Goal: Task Accomplishment & Management: Manage account settings

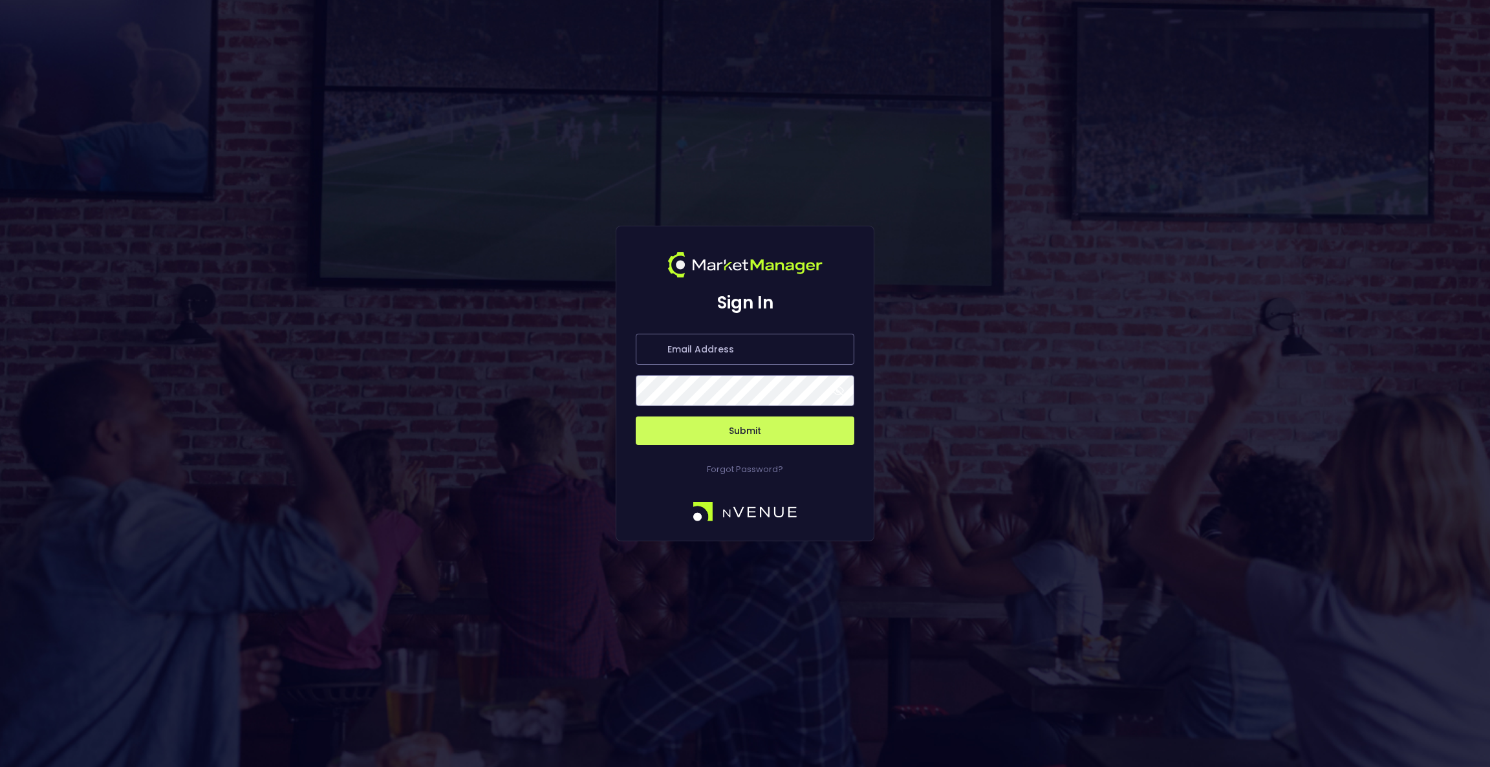
type input "[EMAIL_ADDRESS][DOMAIN_NAME]"
click at [809, 429] on button "Submit" at bounding box center [745, 430] width 219 height 28
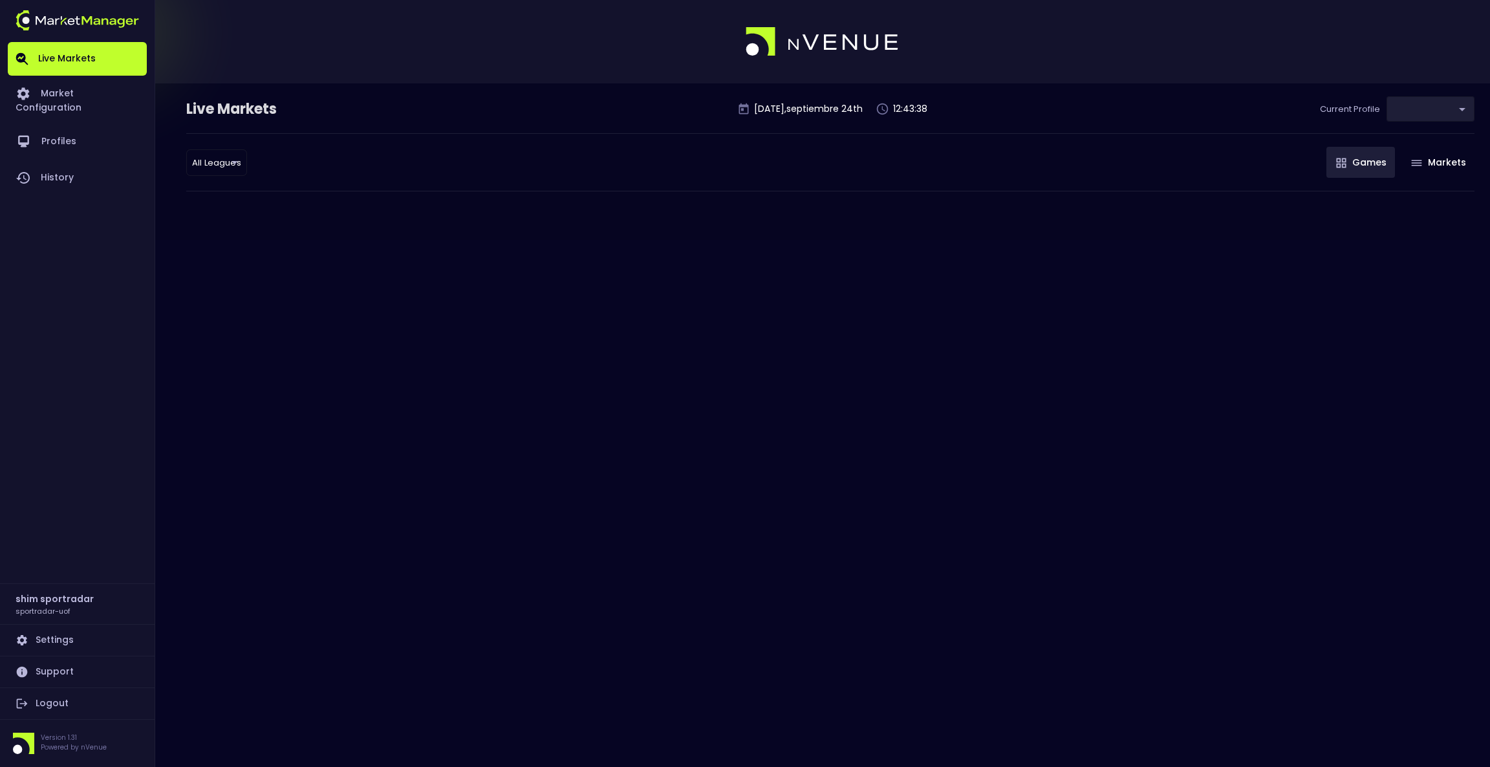
type input "496811f1-1123-4a06-af2f-6846d3f5a6e9"
click at [38, 704] on link "Logout" at bounding box center [77, 703] width 139 height 31
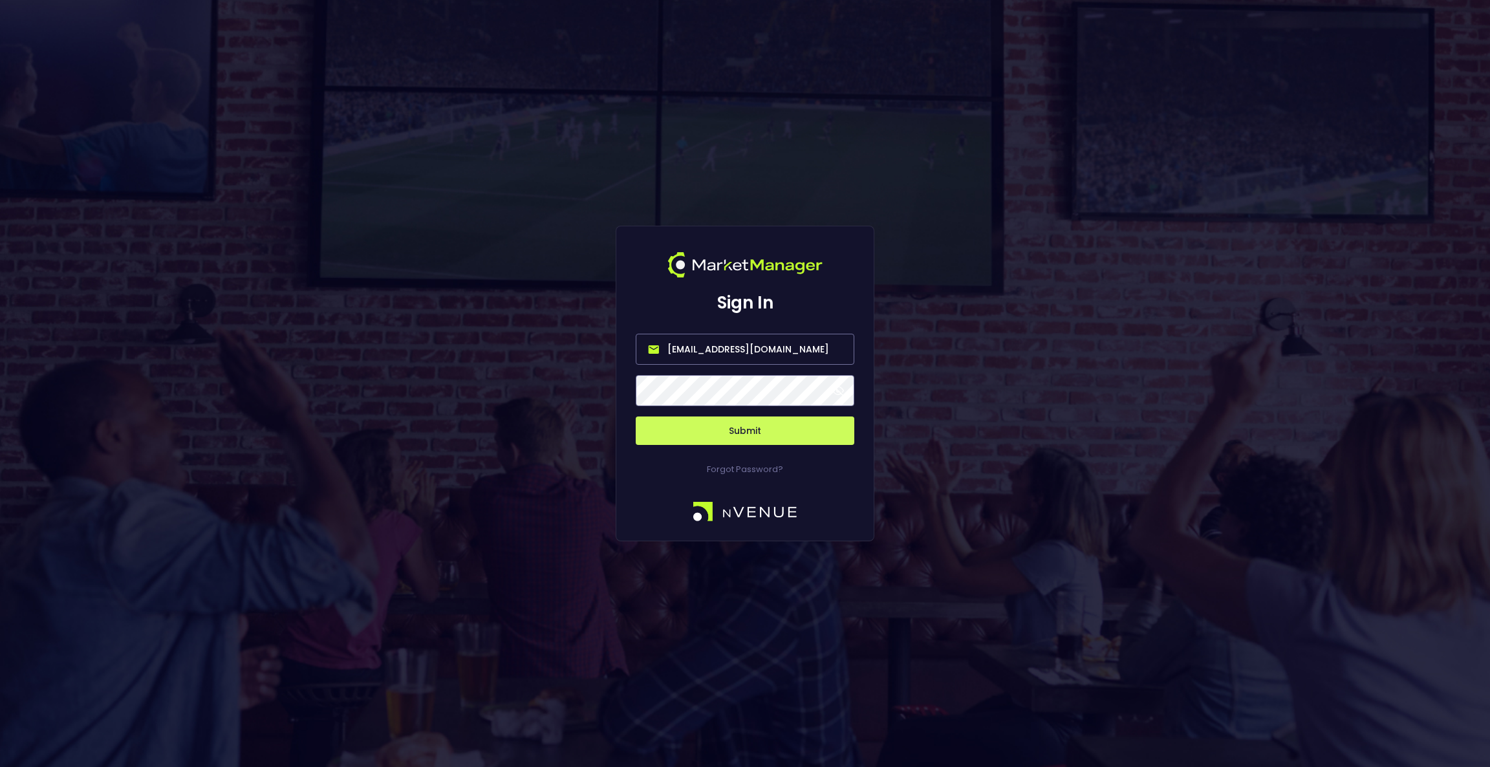
click at [705, 345] on input "[EMAIL_ADDRESS][DOMAIN_NAME]" at bounding box center [745, 349] width 219 height 31
type input "[EMAIL_ADDRESS][DOMAIN_NAME]"
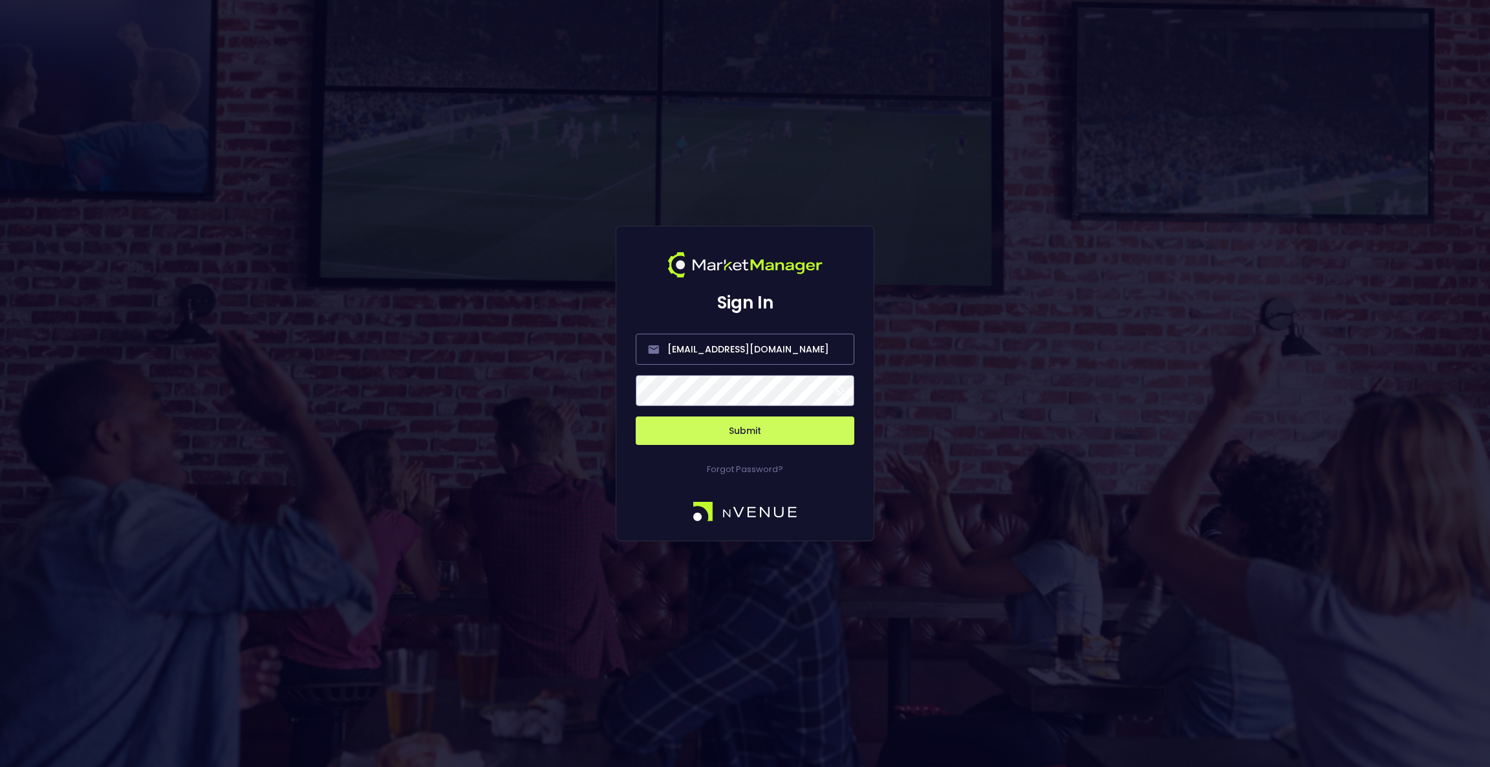
click at [766, 432] on button "Submit" at bounding box center [745, 430] width 219 height 28
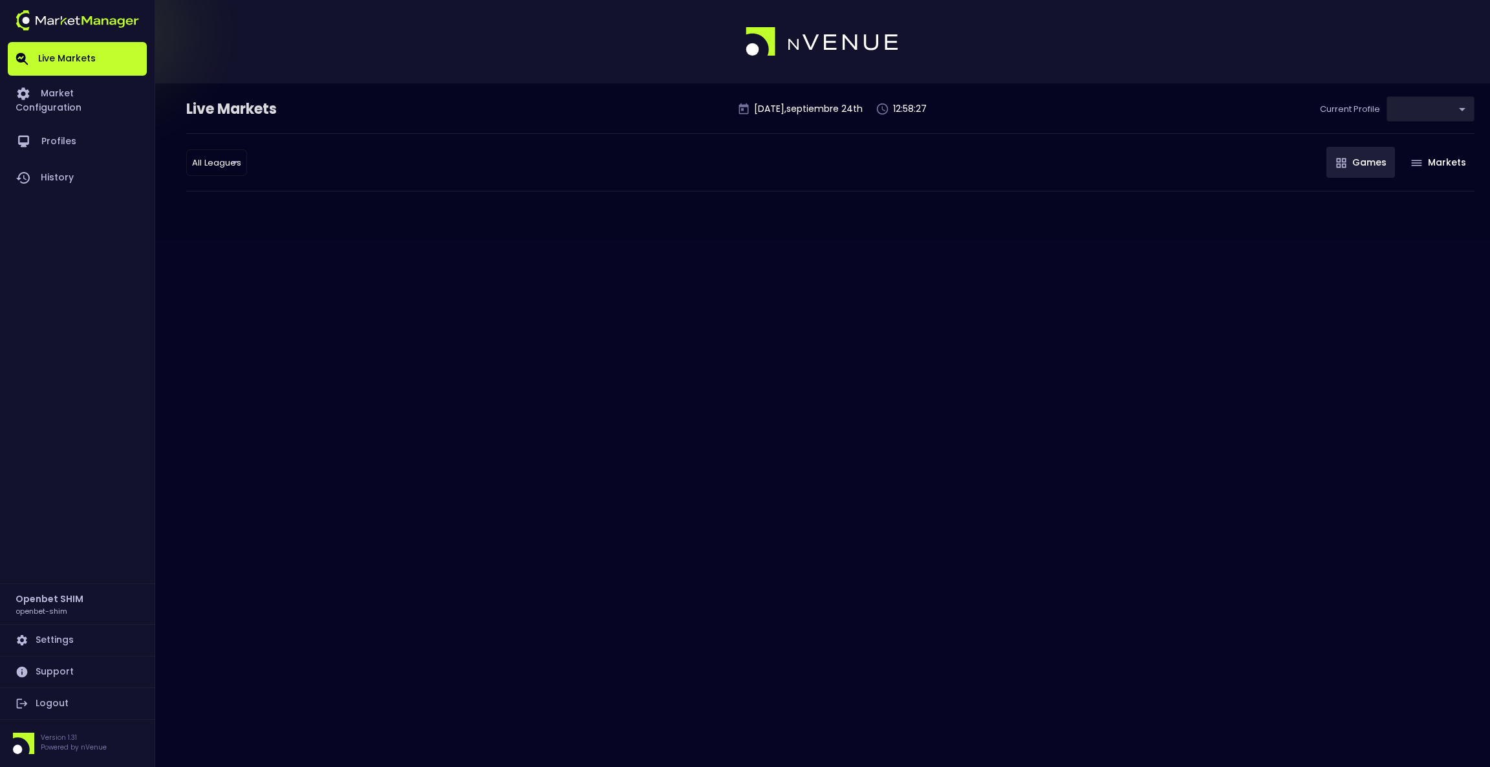
type input "04a2ae1d-a1ce-4693-adc0-1b4c1732d28c"
click at [70, 93] on link "Market Configuration" at bounding box center [77, 100] width 139 height 48
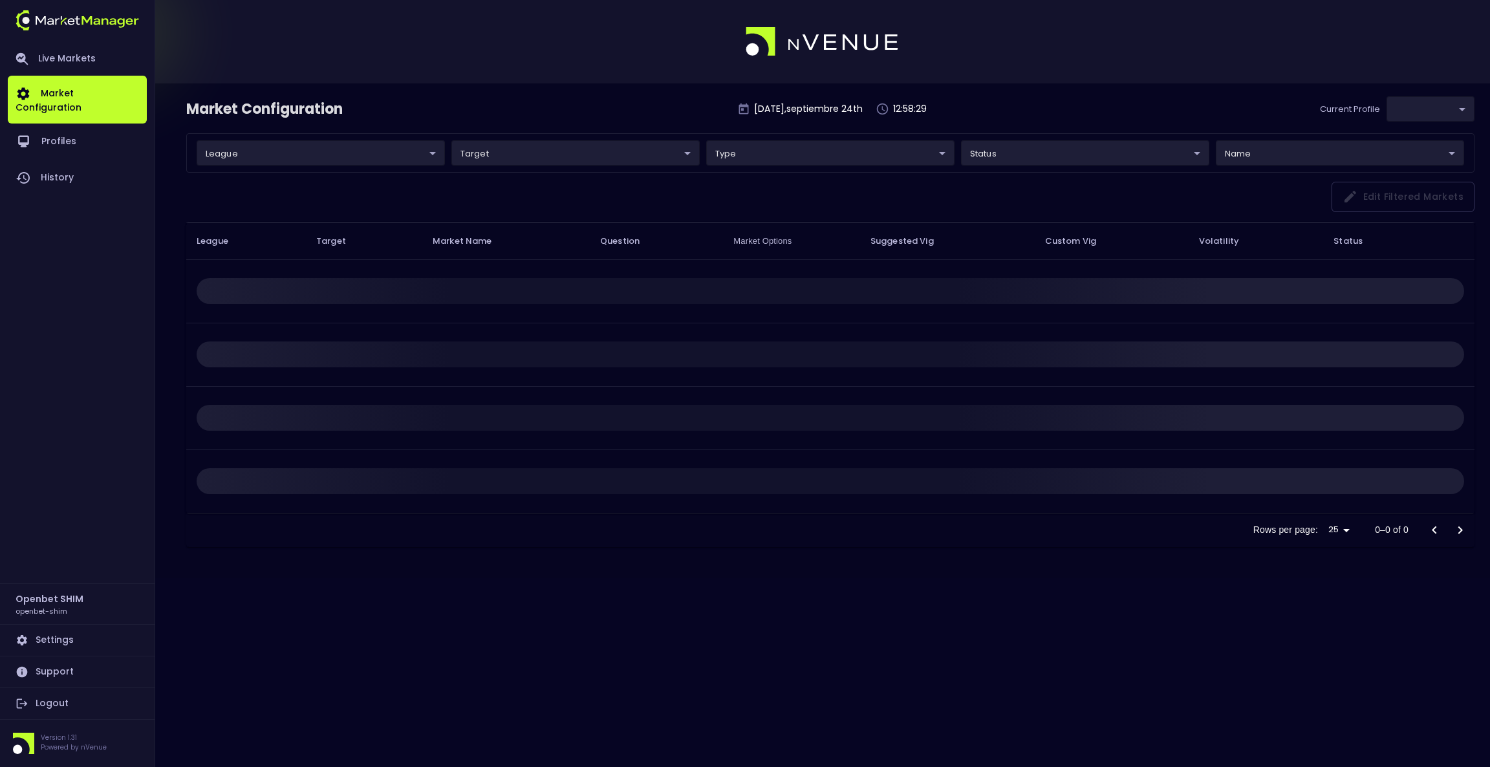
type input "04a2ae1d-a1ce-4693-adc0-1b4c1732d28c"
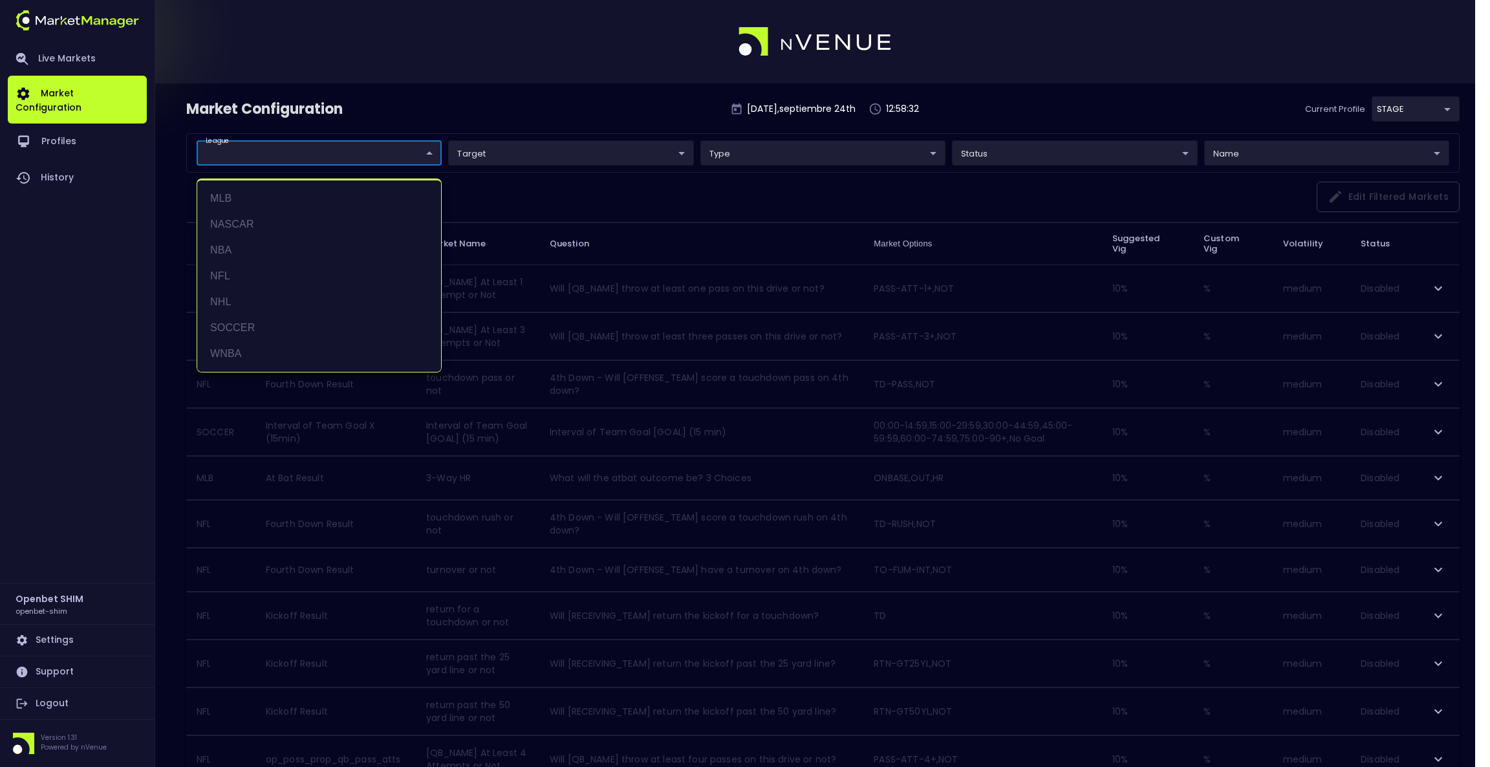
click at [339, 158] on body "Live Markets Market Configuration Profiles History Openbet SHIM openbet-shim Se…" at bounding box center [745, 751] width 1490 height 1503
click at [268, 199] on li "MLB" at bounding box center [319, 199] width 244 height 26
type input "MLB"
click at [1041, 94] on div at bounding box center [745, 383] width 1490 height 767
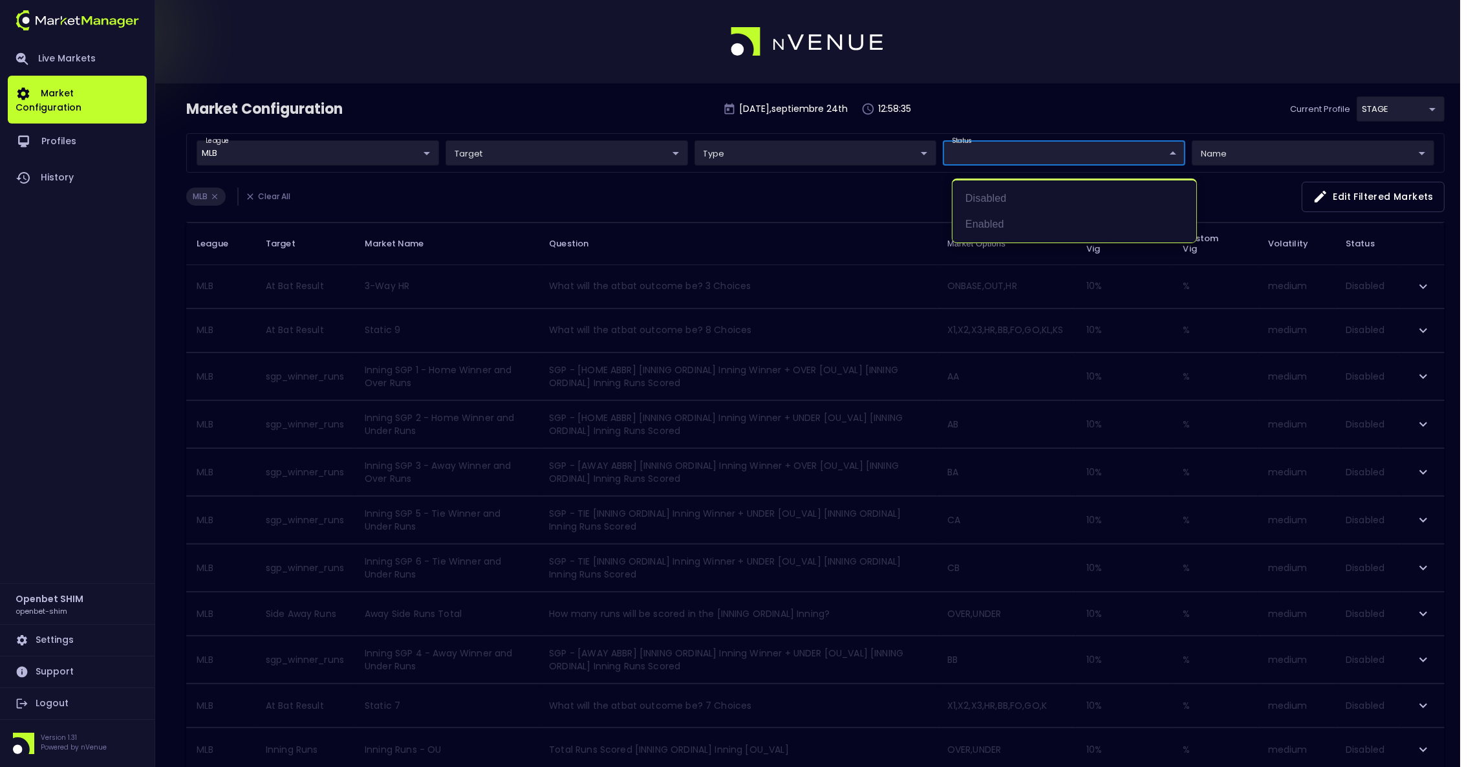
click at [1033, 156] on body "Live Markets Market Configuration Profiles History Openbet SHIM openbet-shim Se…" at bounding box center [737, 728] width 1475 height 1456
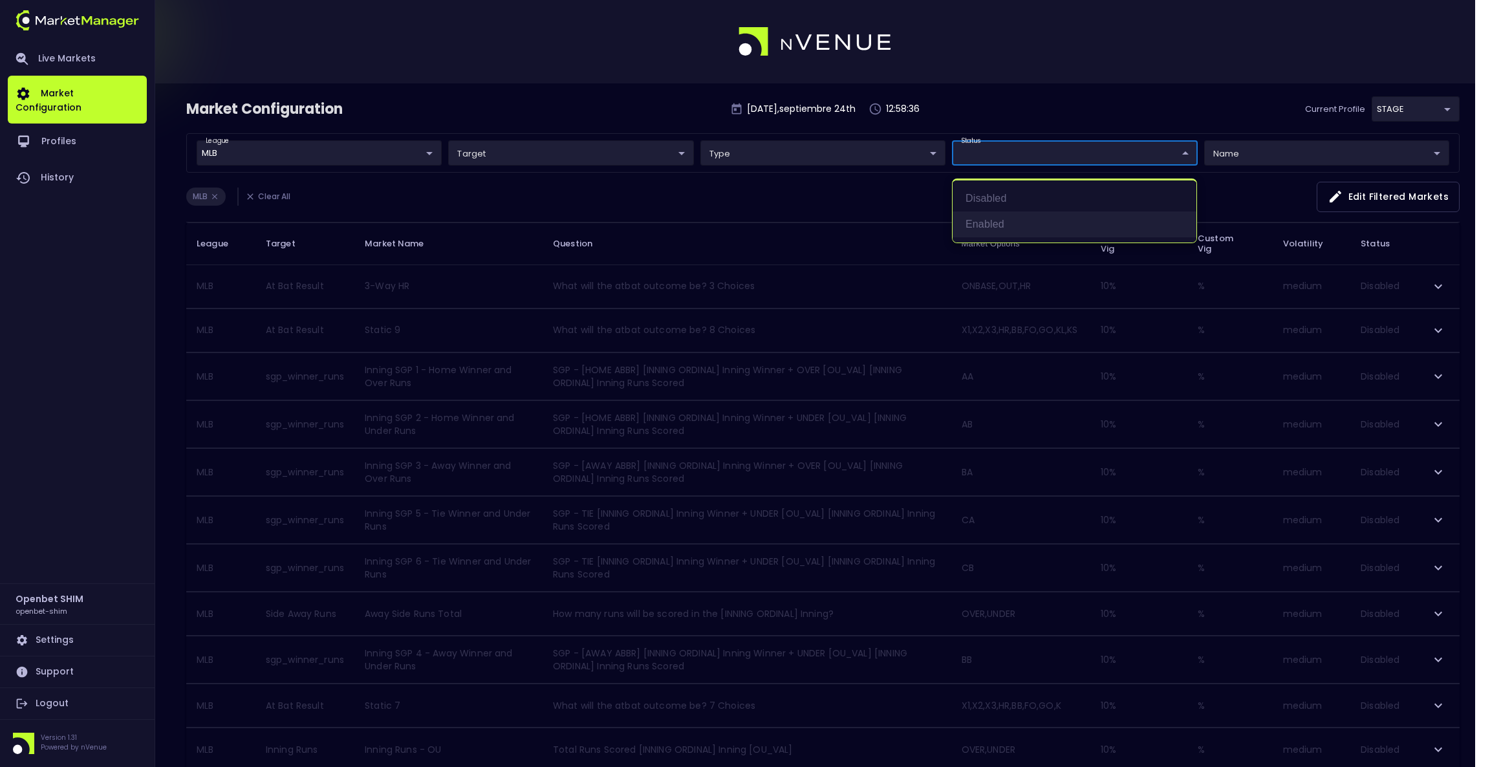
click at [1016, 220] on li "Enabled" at bounding box center [1074, 224] width 244 height 26
type input "Enabled"
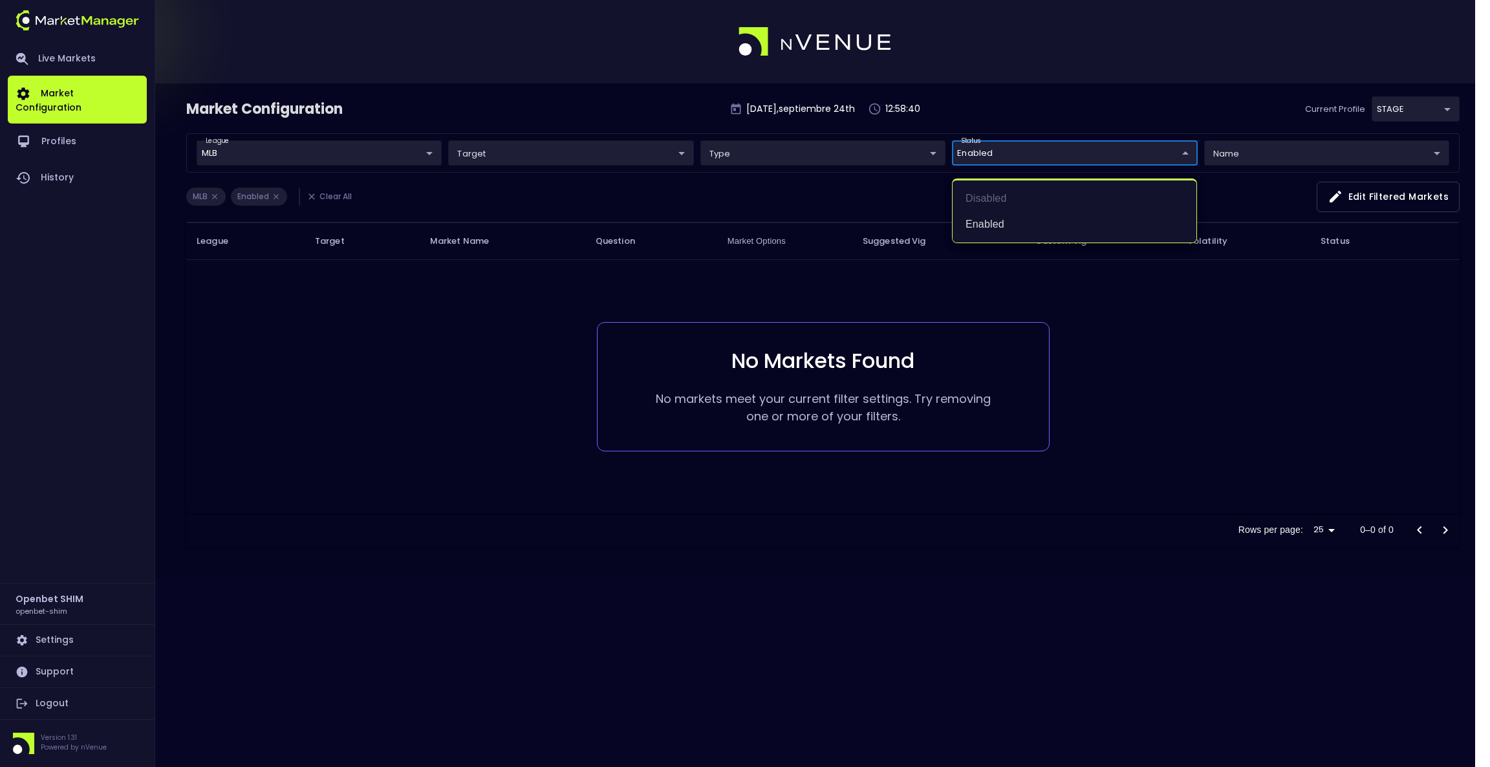
click at [1060, 97] on div at bounding box center [745, 383] width 1490 height 767
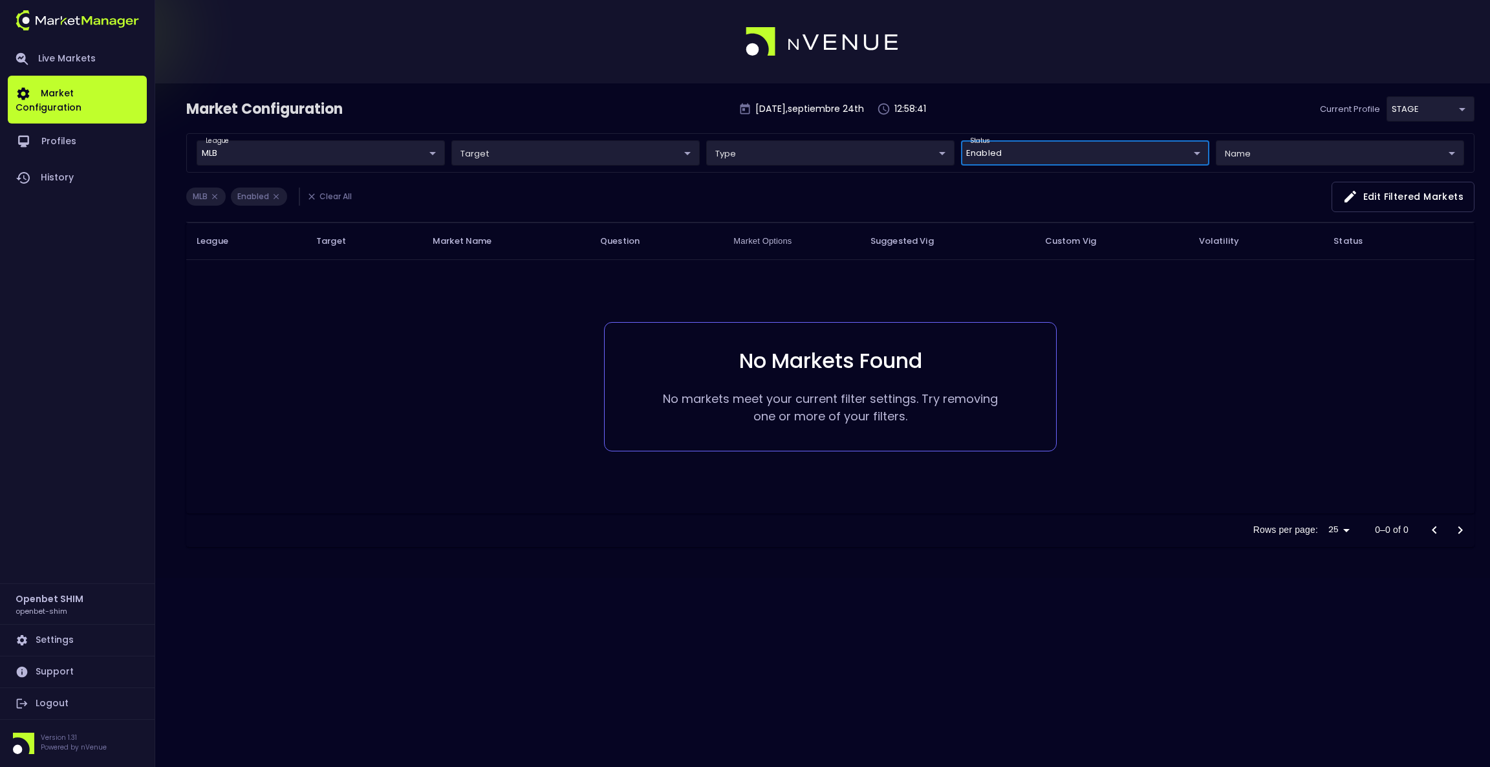
click at [1408, 103] on body "Live Markets Market Configuration Profiles History Openbet SHIM openbet-shim Se…" at bounding box center [745, 383] width 1490 height 767
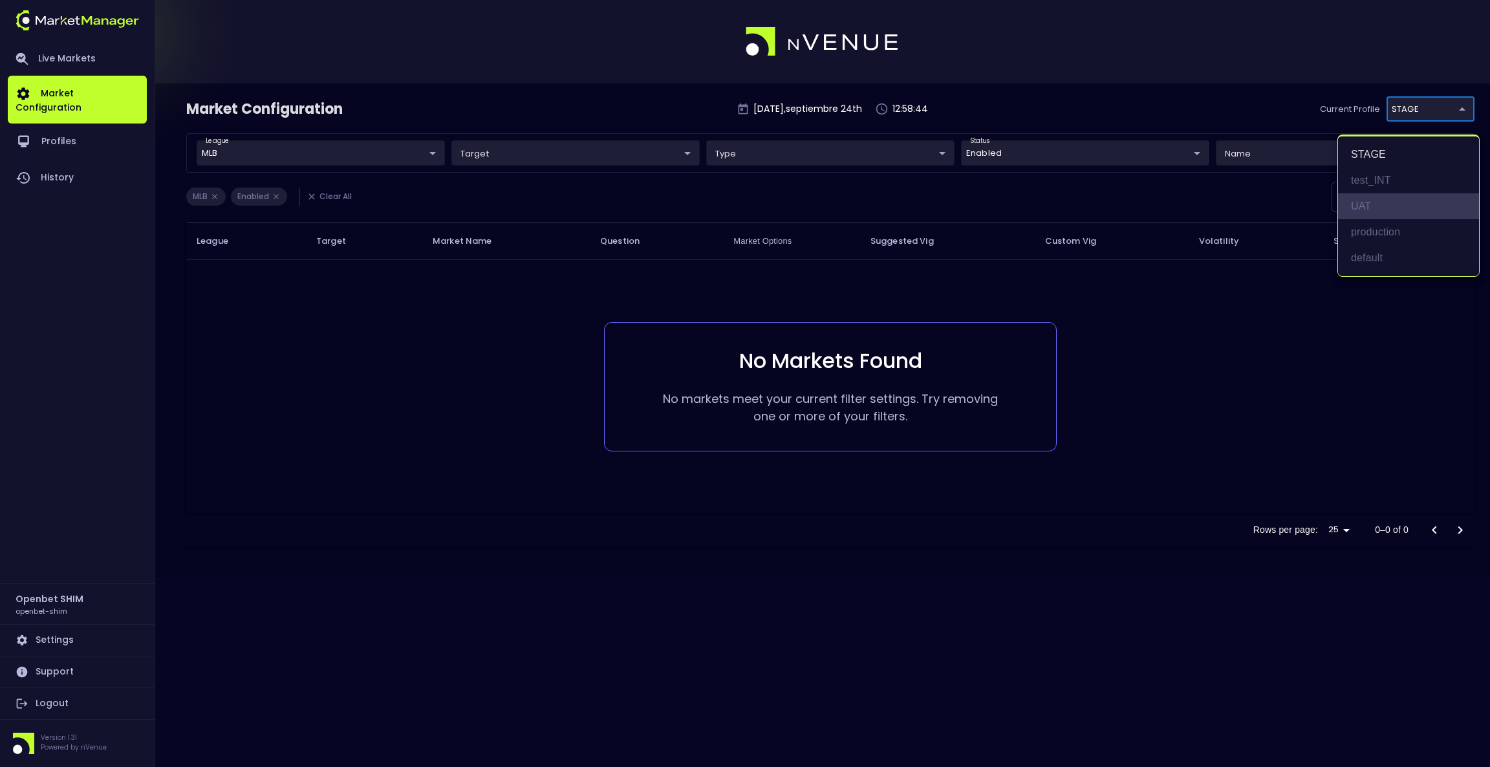
click at [1377, 204] on li "UAT" at bounding box center [1408, 206] width 141 height 26
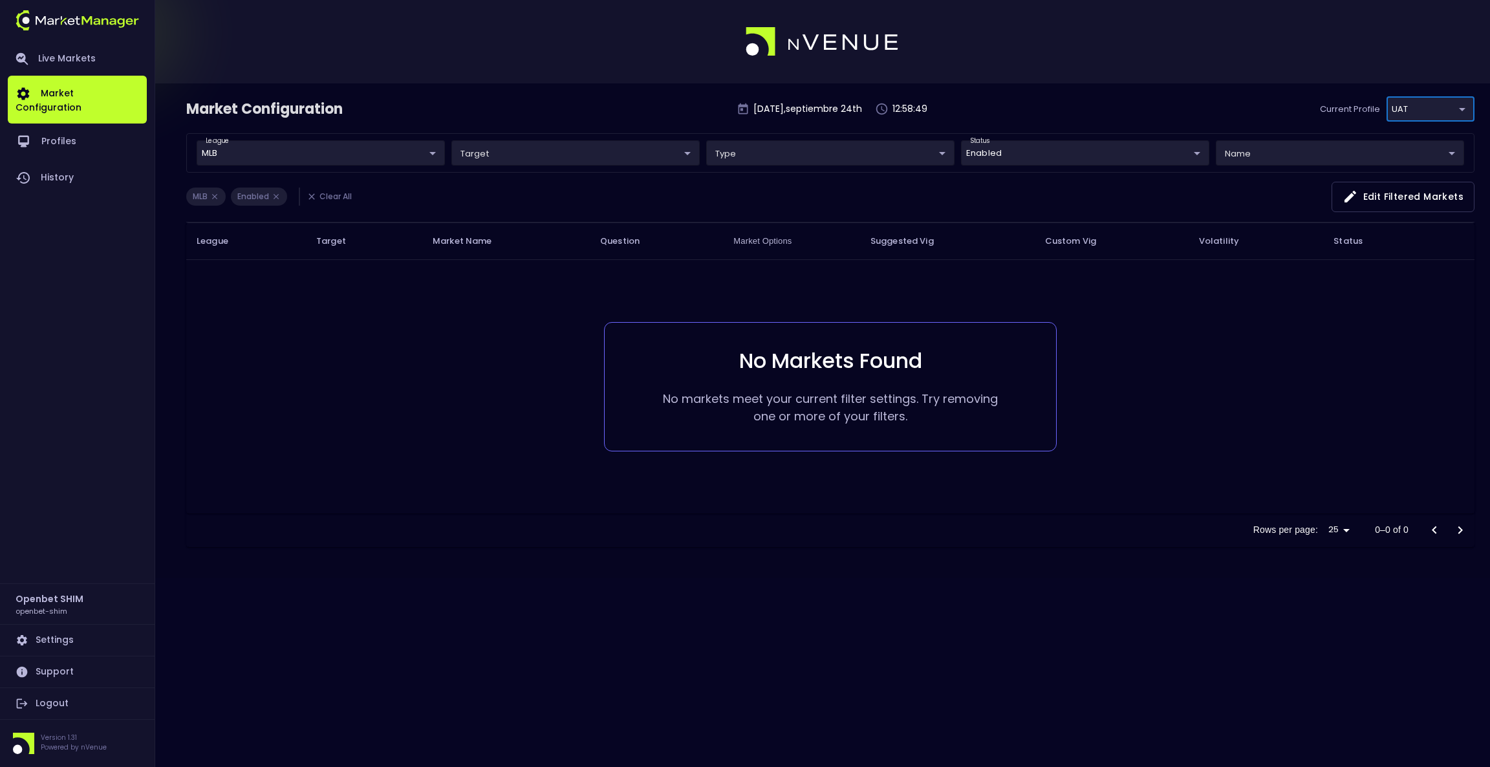
click at [1431, 111] on body "Live Markets Market Configuration Profiles History Openbet SHIM openbet-shim Se…" at bounding box center [745, 383] width 1490 height 767
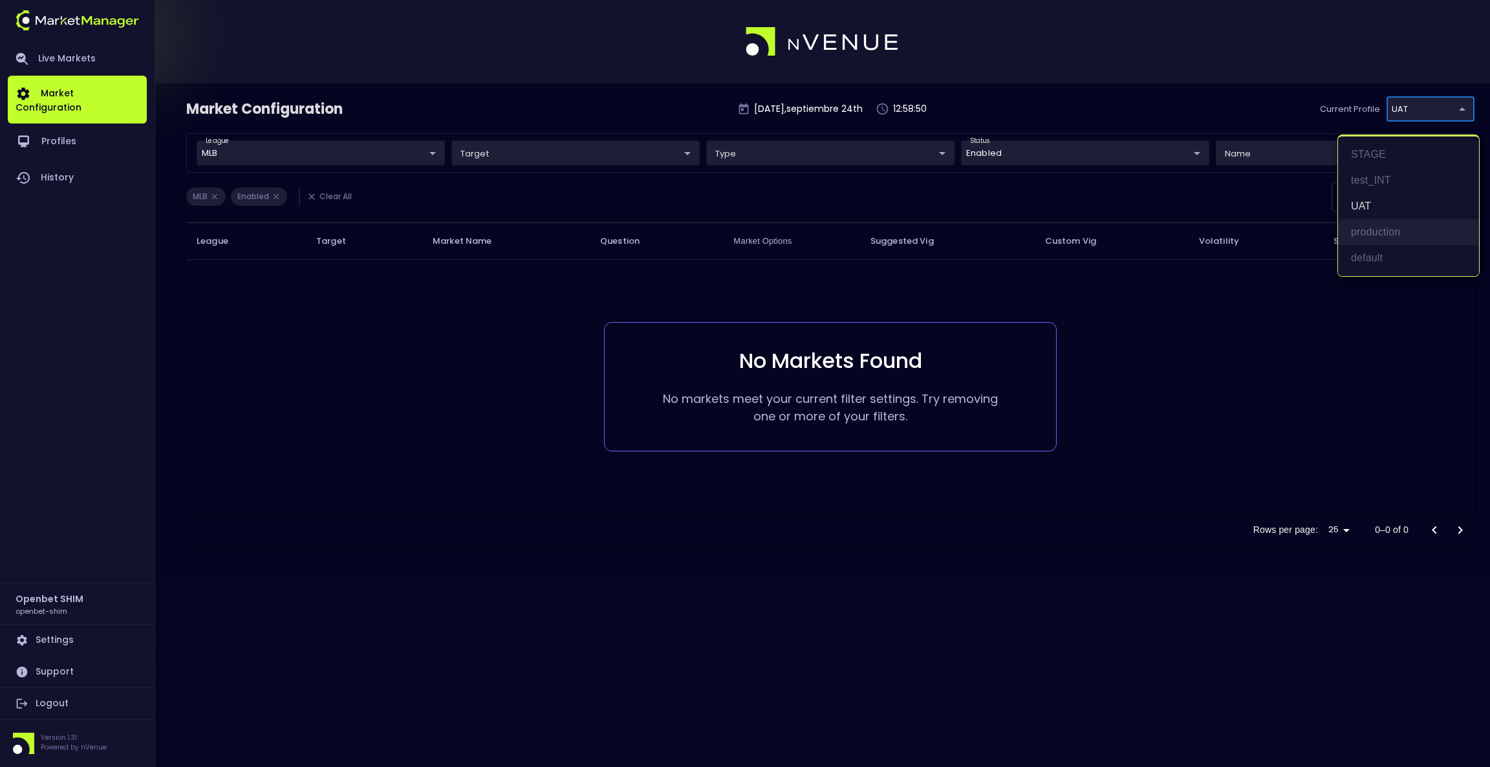
click at [1380, 232] on li "production" at bounding box center [1408, 232] width 141 height 26
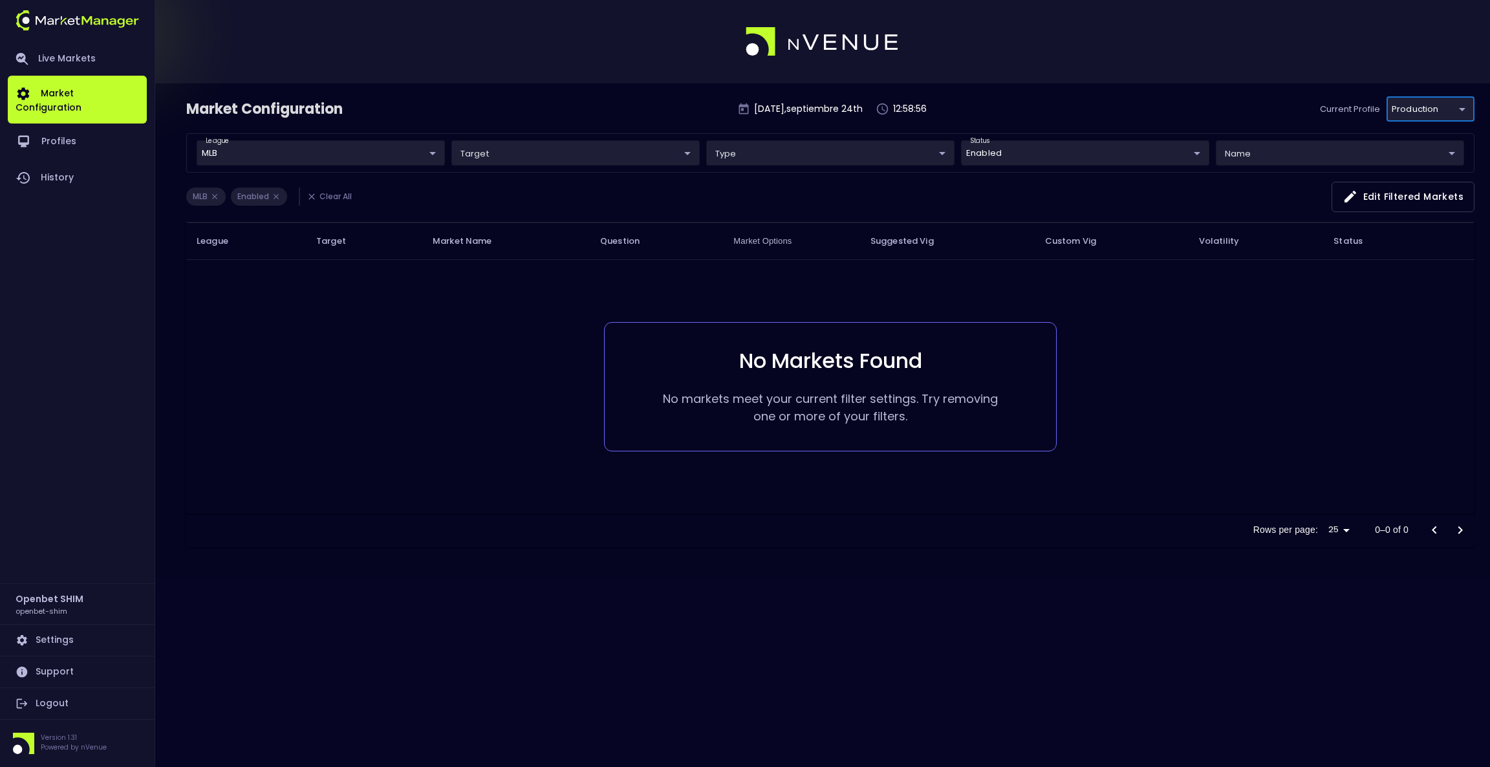
click at [1427, 104] on body "Live Markets Market Configuration Profiles History Openbet SHIM openbet-shim Se…" at bounding box center [745, 383] width 1490 height 767
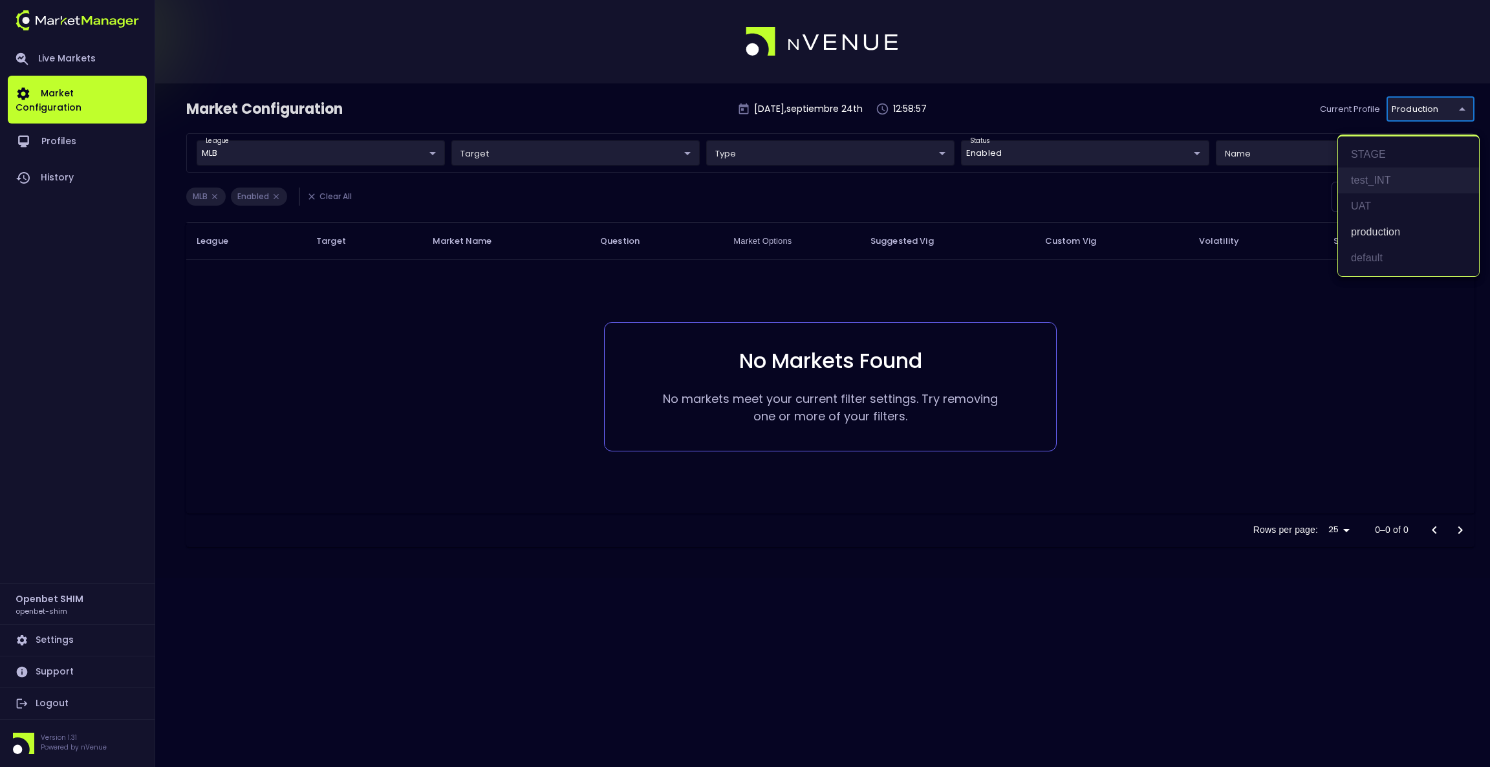
click at [1384, 178] on li "test_INT" at bounding box center [1408, 180] width 141 height 26
type input "7b109a49-af35-4bf1-9088-2b0c1d108231"
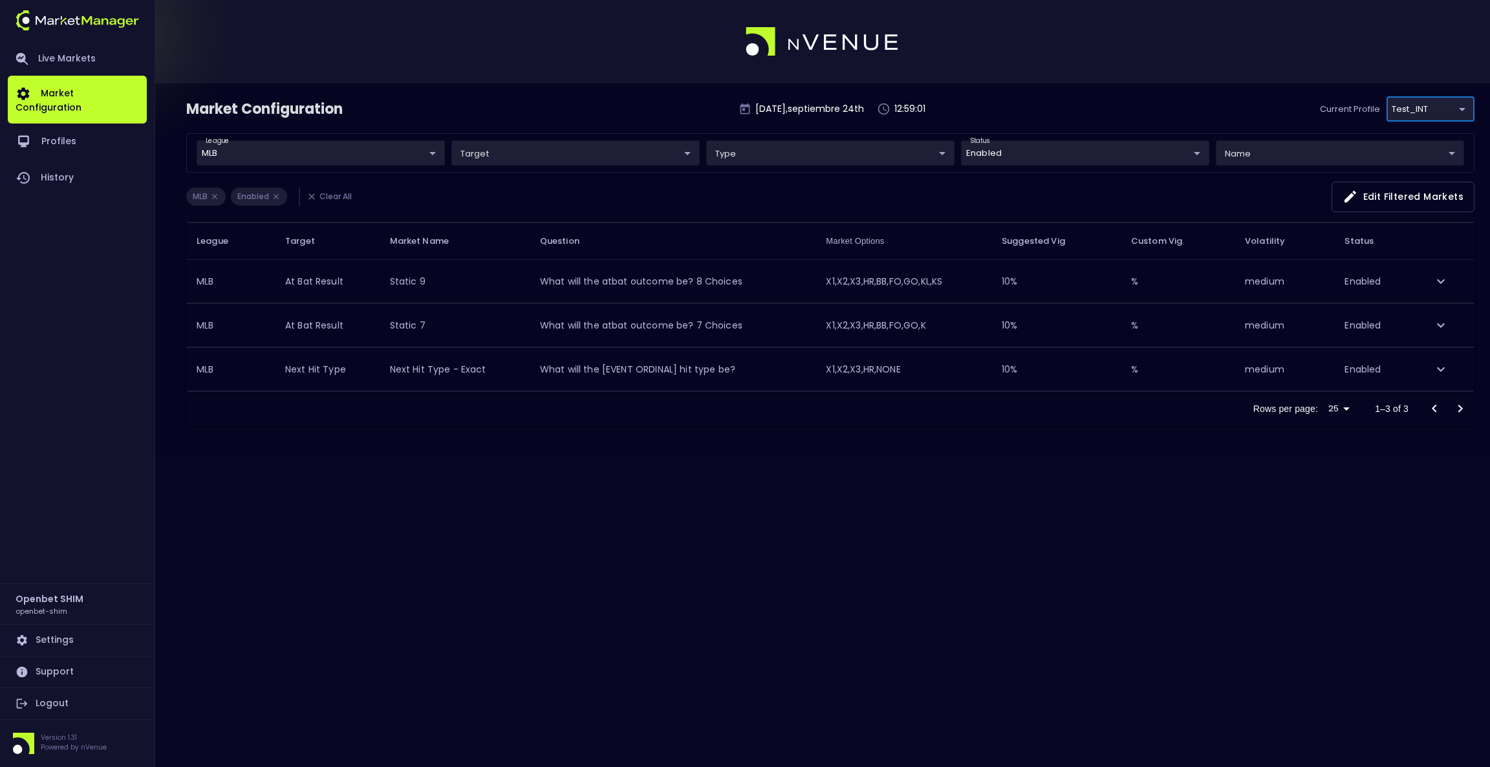
click at [1465, 95] on div "Market Configuration [DATE] , septiembre 24 th 12:59:01 Current Profile test_IN…" at bounding box center [745, 269] width 1490 height 373
click at [1457, 107] on body "Live Markets Market Configuration Profiles History Openbet SHIM openbet-shim Se…" at bounding box center [745, 383] width 1490 height 767
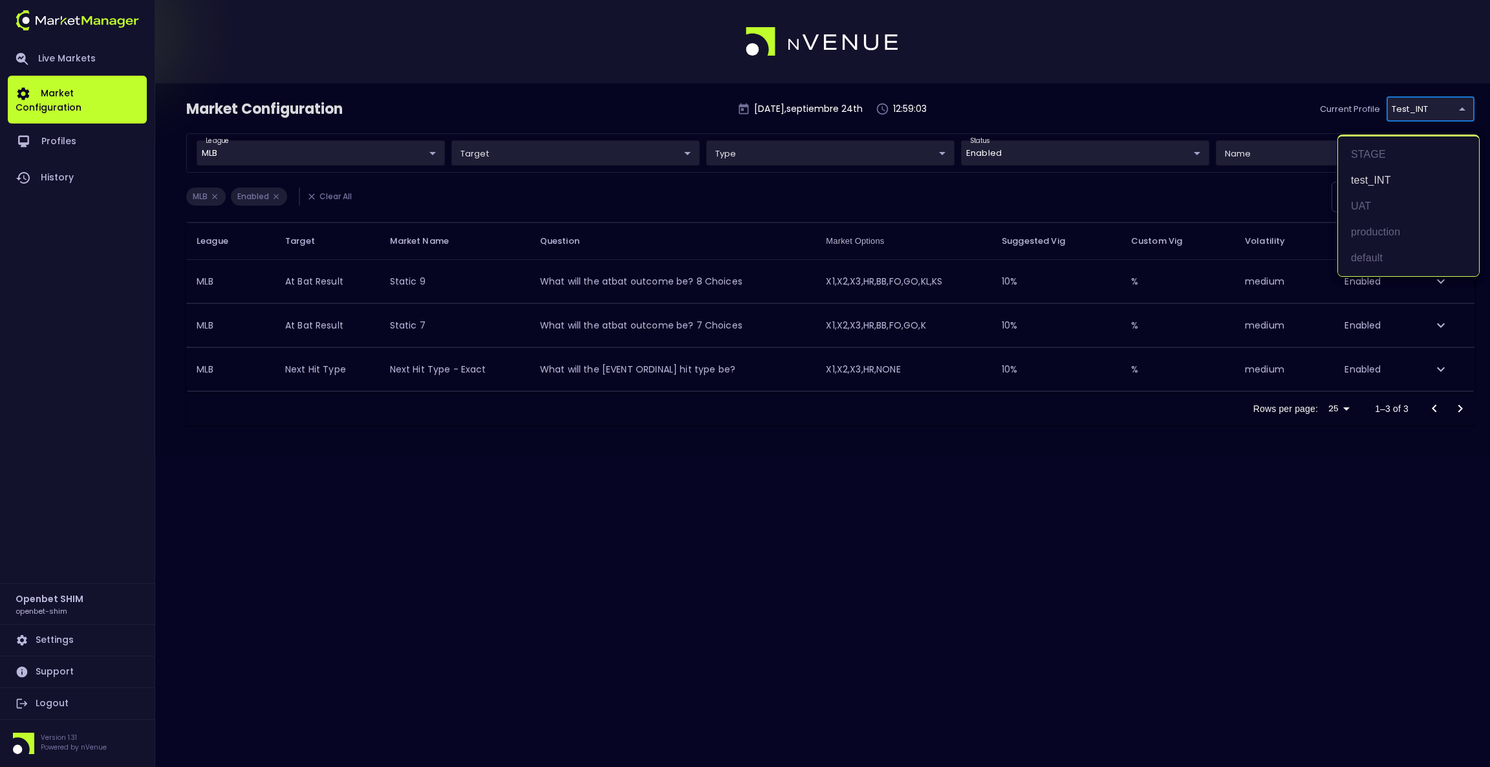
click at [1262, 81] on div at bounding box center [745, 383] width 1490 height 767
